Goal: Task Accomplishment & Management: Use online tool/utility

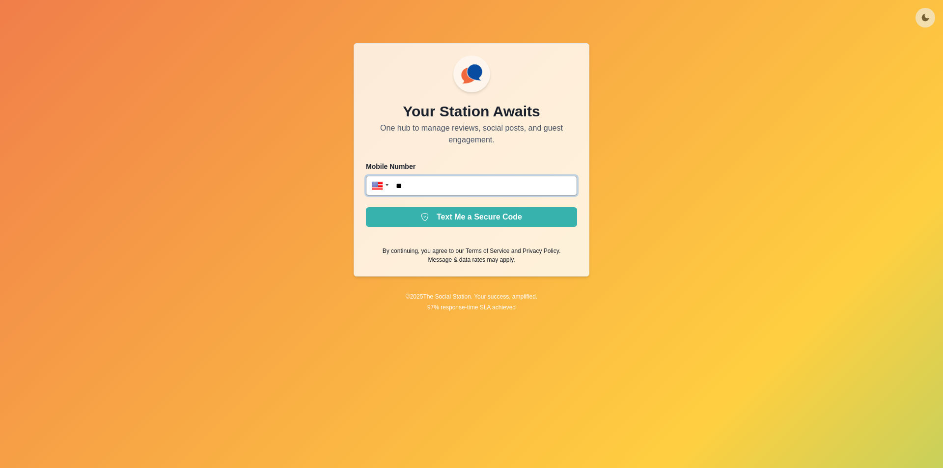
click at [434, 184] on input "**" at bounding box center [471, 186] width 211 height 20
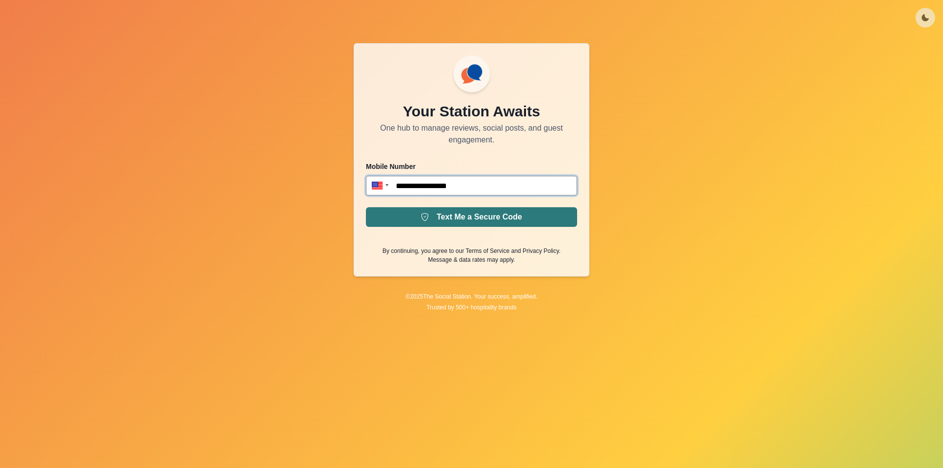
type input "**********"
click at [480, 218] on button "Text Me a Secure Code" at bounding box center [471, 217] width 211 height 20
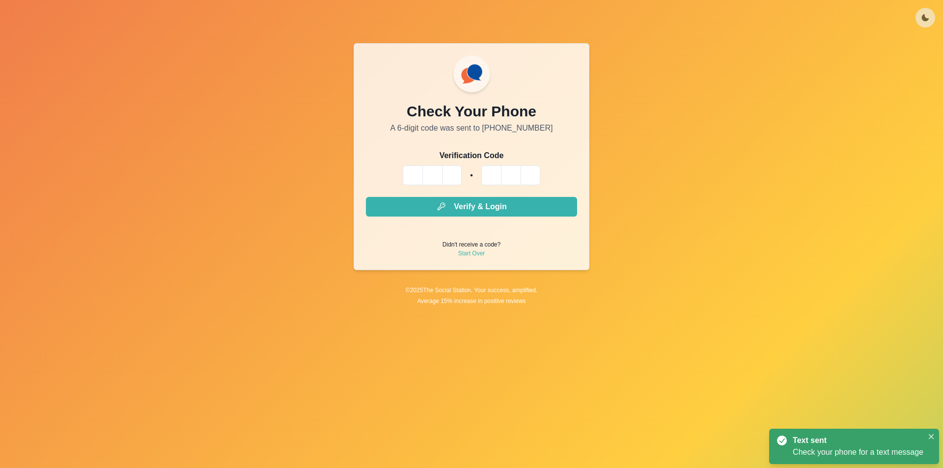
click at [408, 172] on input "Please enter your pin code" at bounding box center [413, 176] width 20 height 20
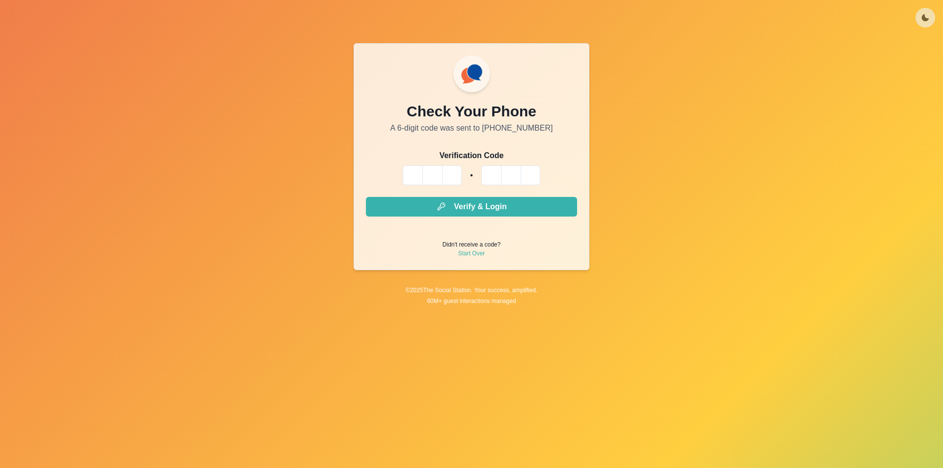
type input "*"
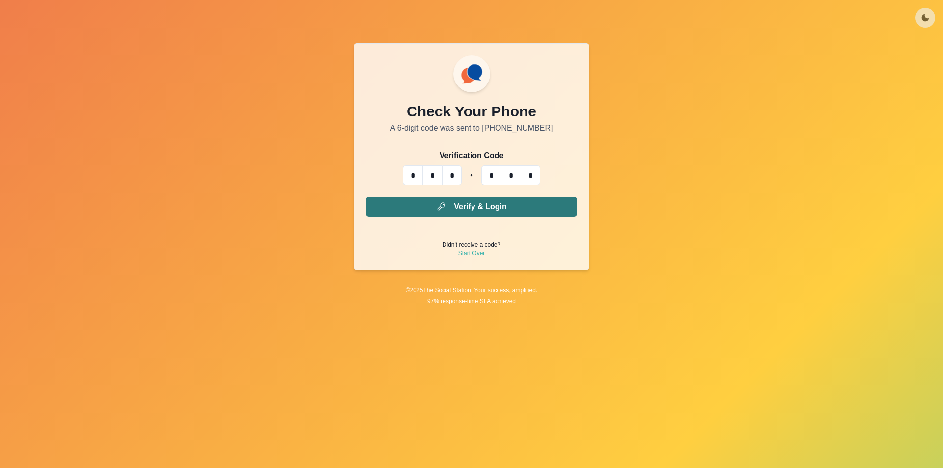
type input "*"
click at [473, 212] on button "Verify & Login" at bounding box center [471, 207] width 211 height 20
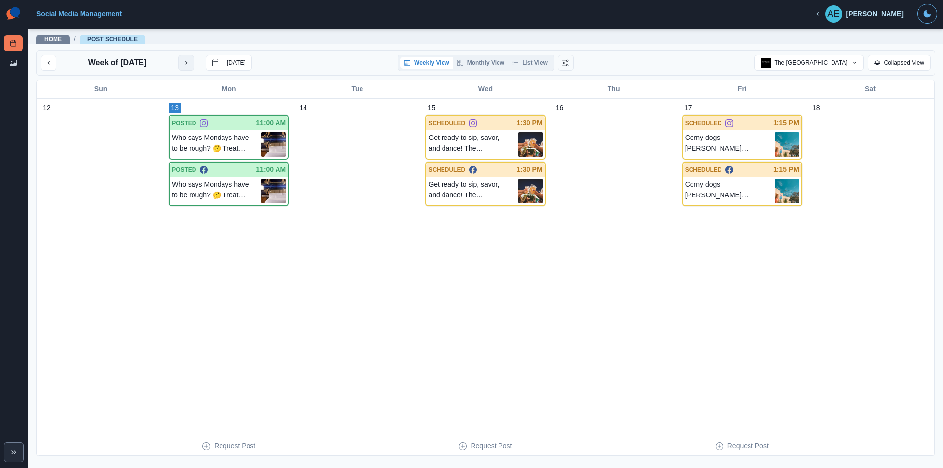
click at [188, 63] on icon "next month" at bounding box center [186, 62] width 7 height 7
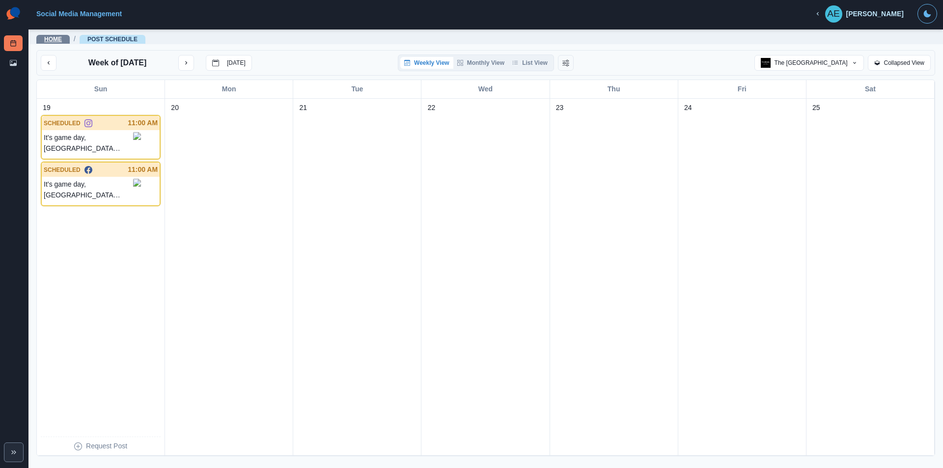
click at [48, 40] on link "Home" at bounding box center [53, 39] width 18 height 7
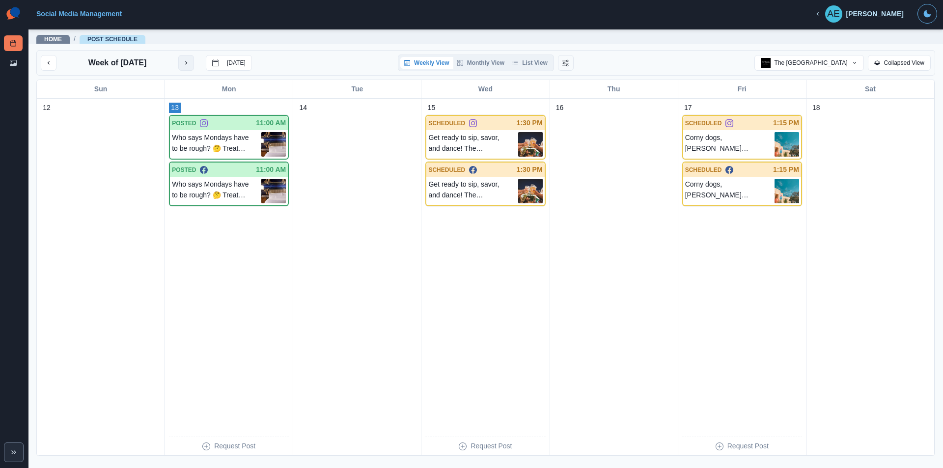
click at [183, 63] on icon "next month" at bounding box center [186, 62] width 7 height 7
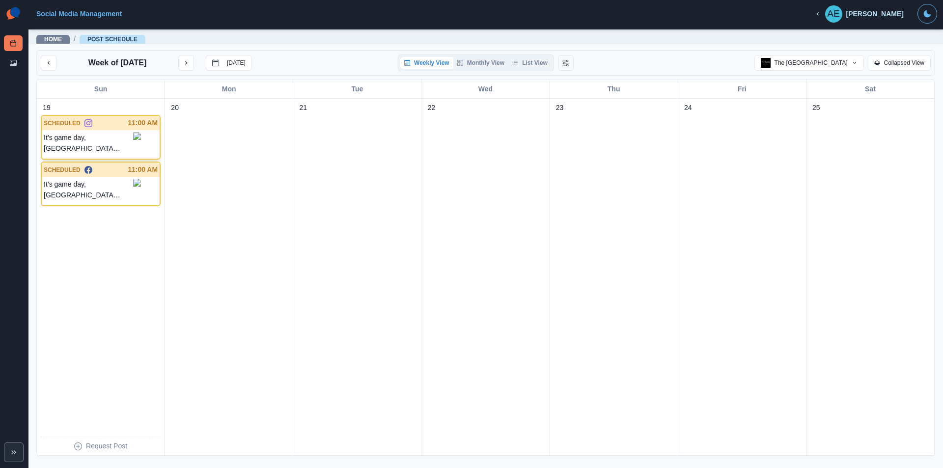
click at [106, 121] on div at bounding box center [110, 123] width 36 height 10
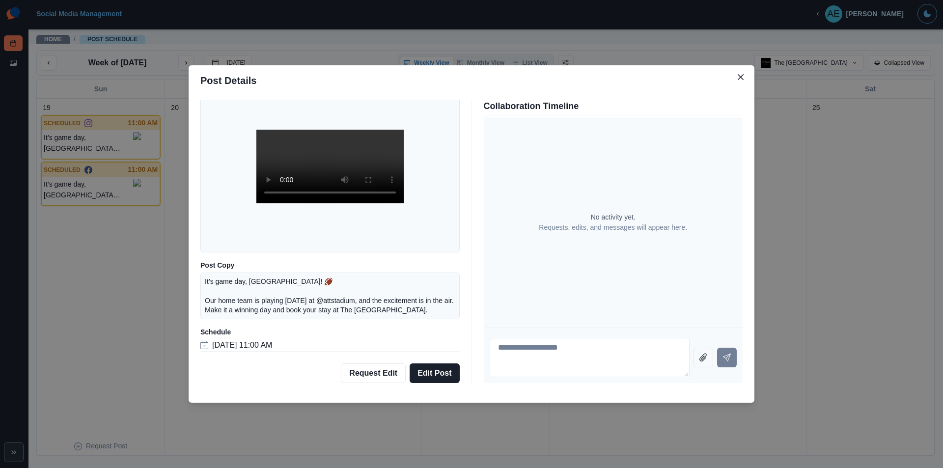
scroll to position [57, 0]
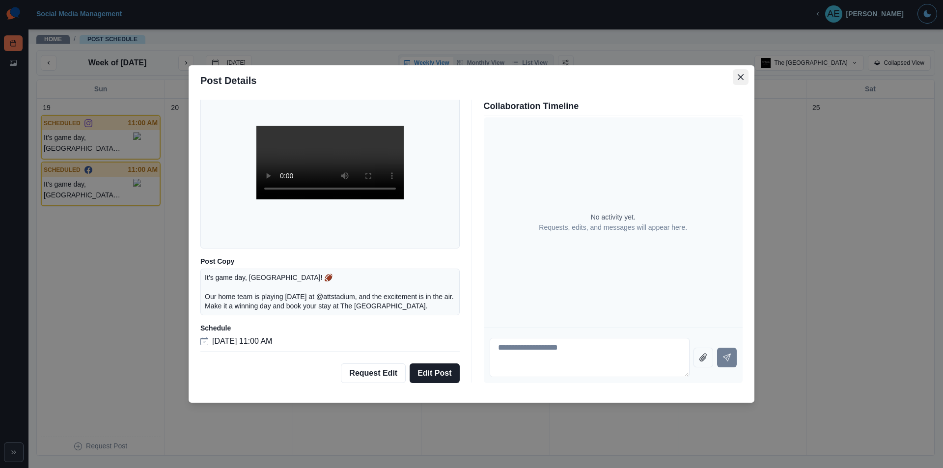
click at [739, 73] on button "Close" at bounding box center [741, 77] width 16 height 16
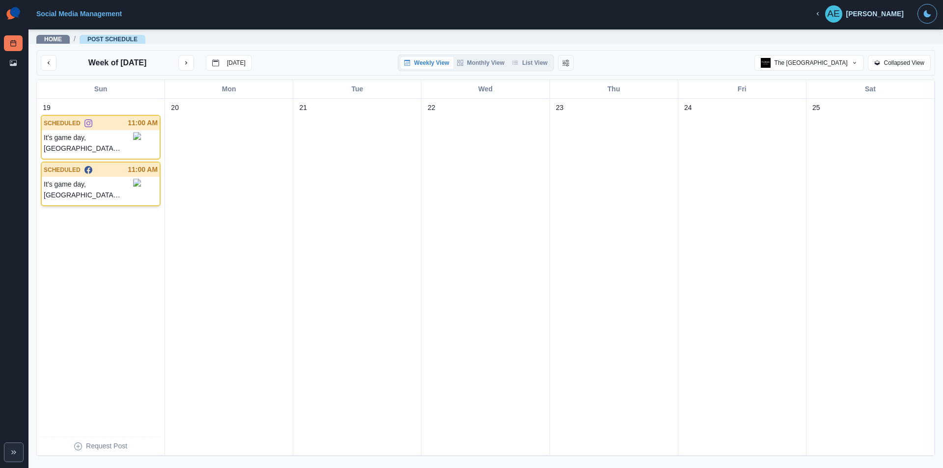
click at [73, 189] on p "It’s game day, [GEOGRAPHIC_DATA]! 🏈 Our home team is playing [DATE] at @[GEOGRA…" at bounding box center [88, 190] width 89 height 22
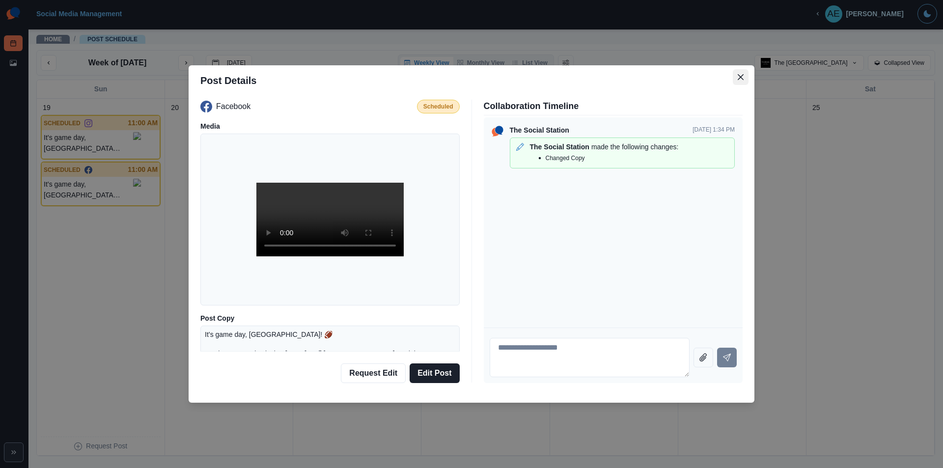
click at [735, 76] on button "Close" at bounding box center [741, 77] width 16 height 16
